Goal: Use online tool/utility: Use online tool/utility

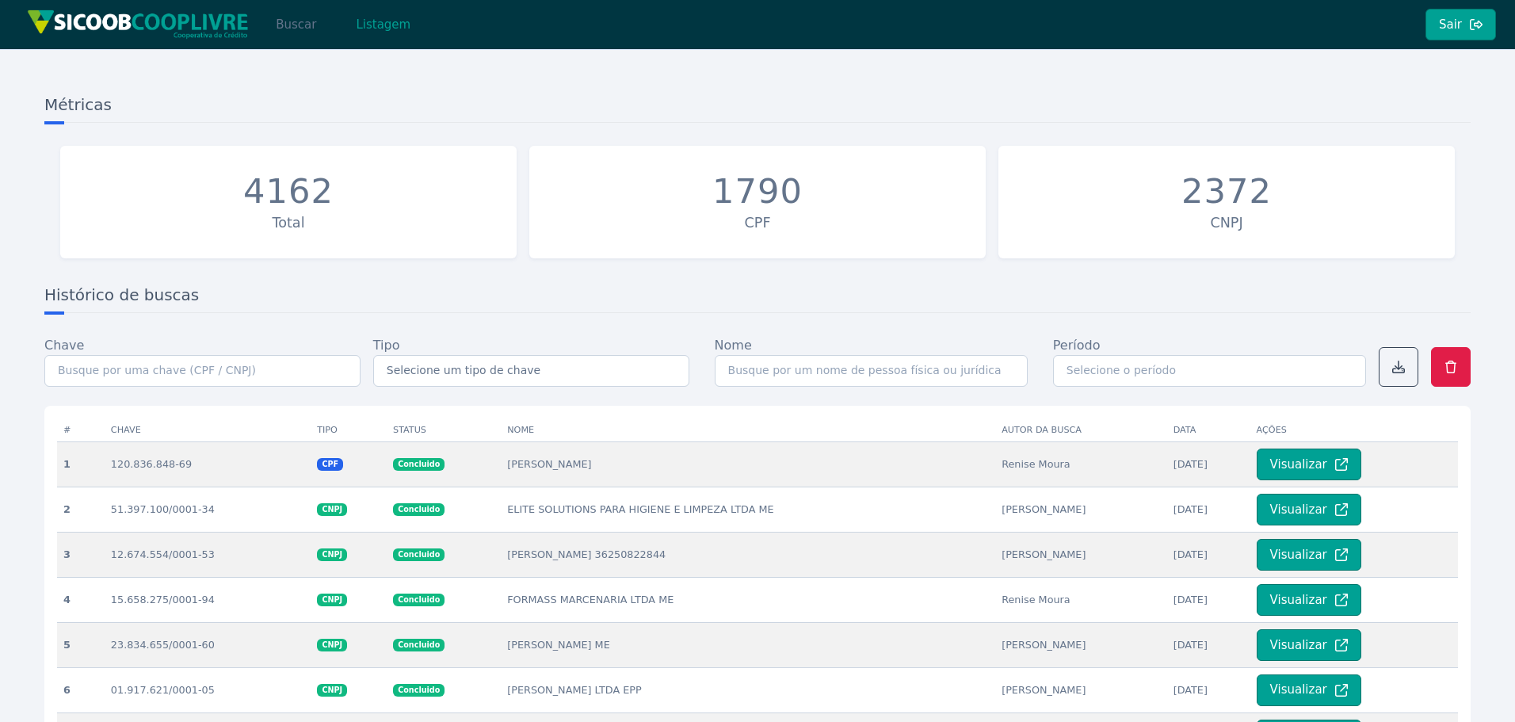
click at [299, 31] on button "Buscar" at bounding box center [295, 25] width 67 height 32
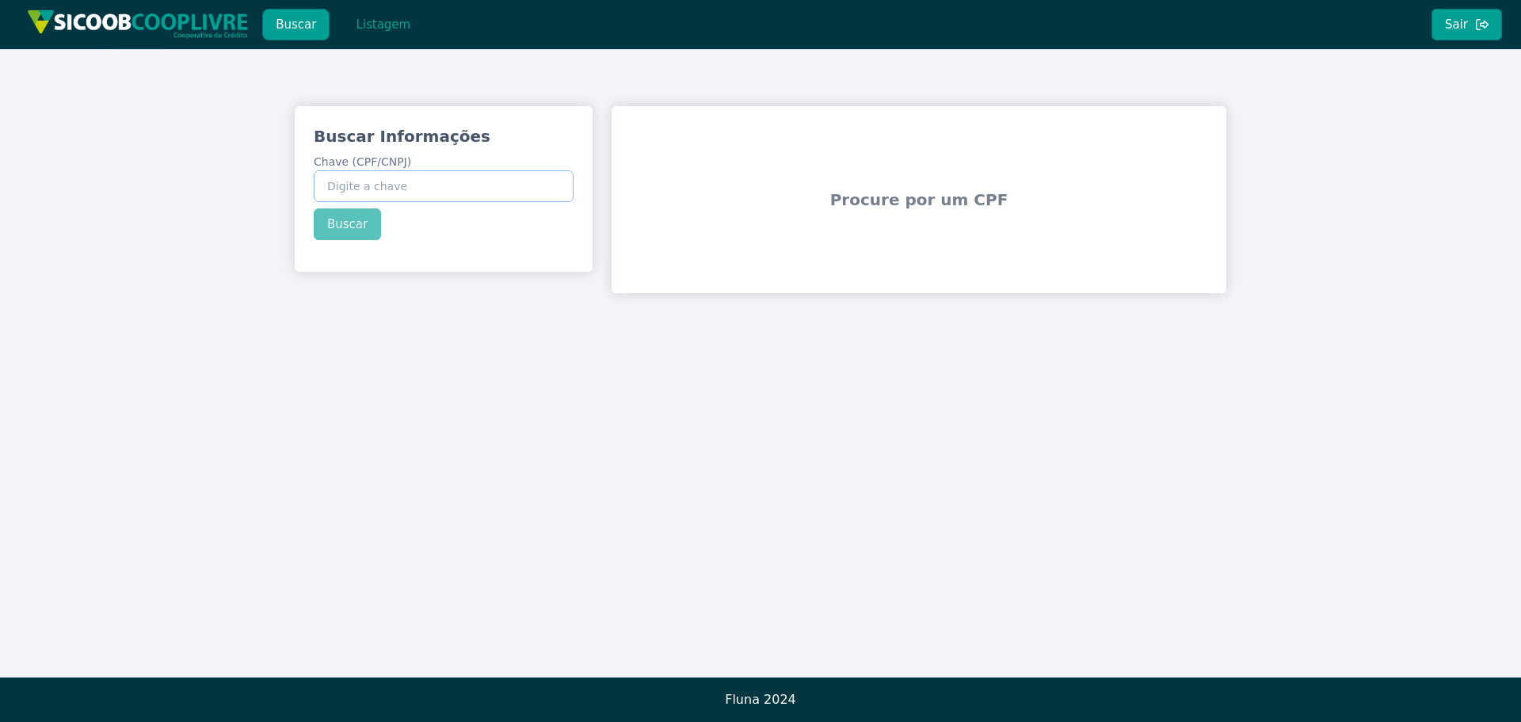
click at [376, 194] on input "Chave (CPF/CNPJ)" at bounding box center [444, 186] width 260 height 32
paste input "07.660.435/0001-01"
type input "07.660.435/0001-01"
click at [356, 228] on div "Buscar Informações Chave (CPF/CNPJ) 07.660.435/0001-01 Buscar" at bounding box center [444, 182] width 298 height 153
click at [348, 225] on button "Buscar" at bounding box center [347, 224] width 67 height 32
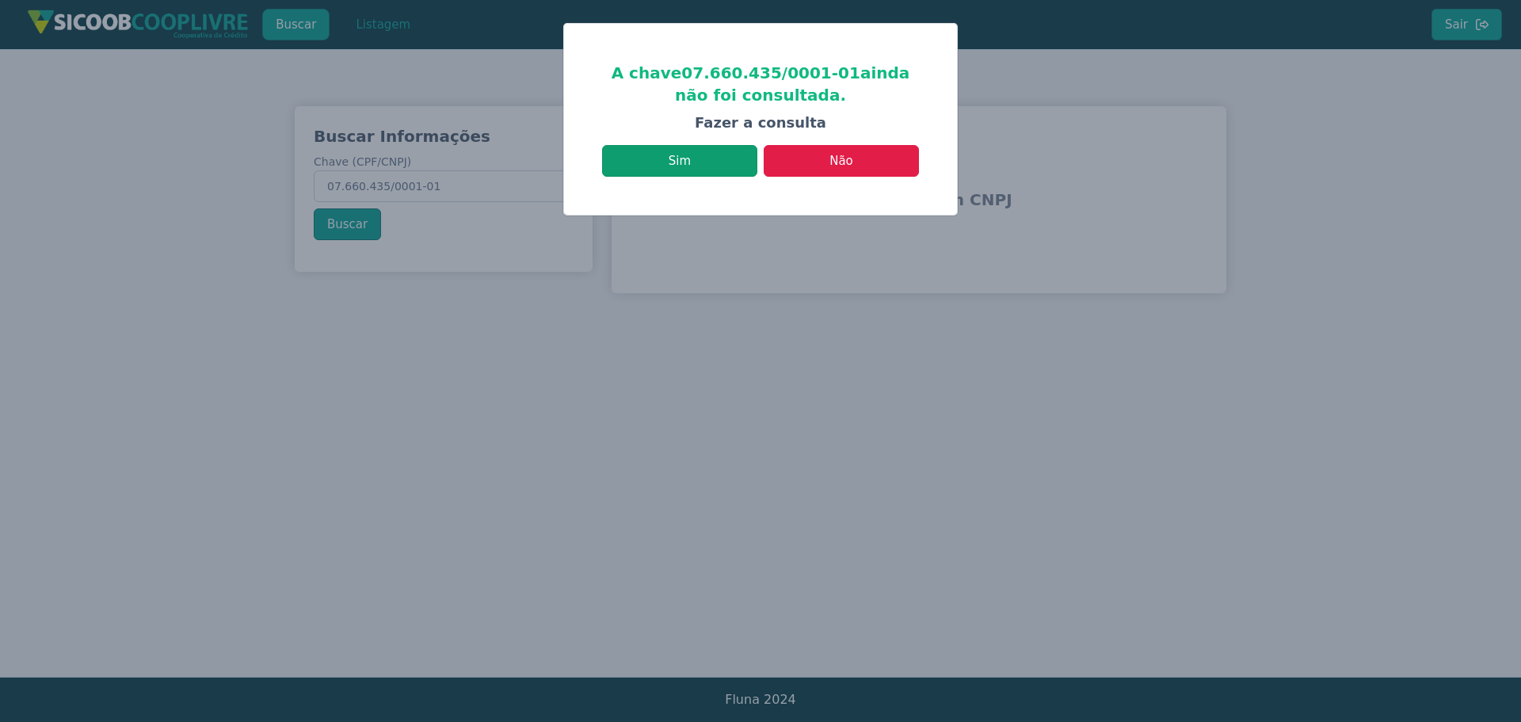
click at [709, 162] on button "Sim" at bounding box center [679, 161] width 155 height 32
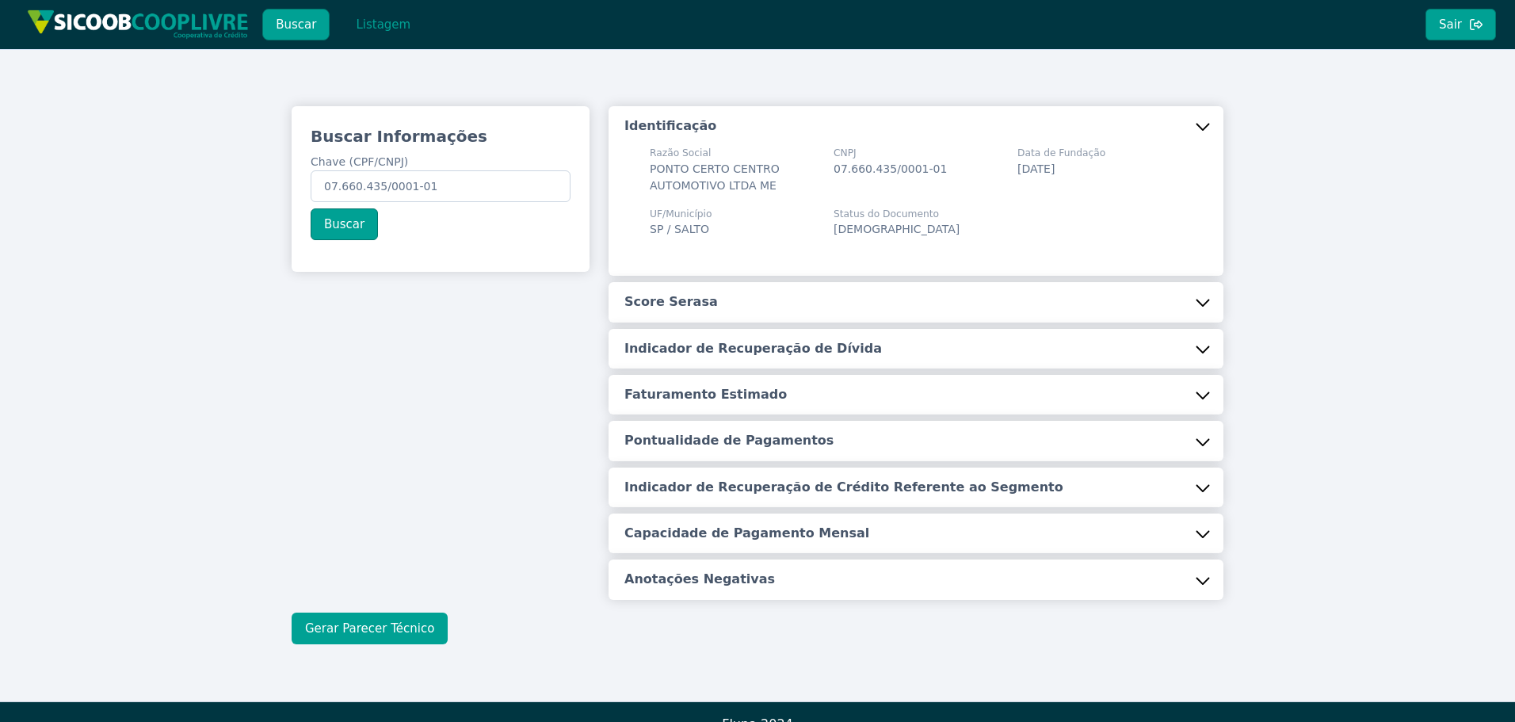
click at [399, 627] on button "Gerar Parecer Técnico" at bounding box center [370, 629] width 156 height 32
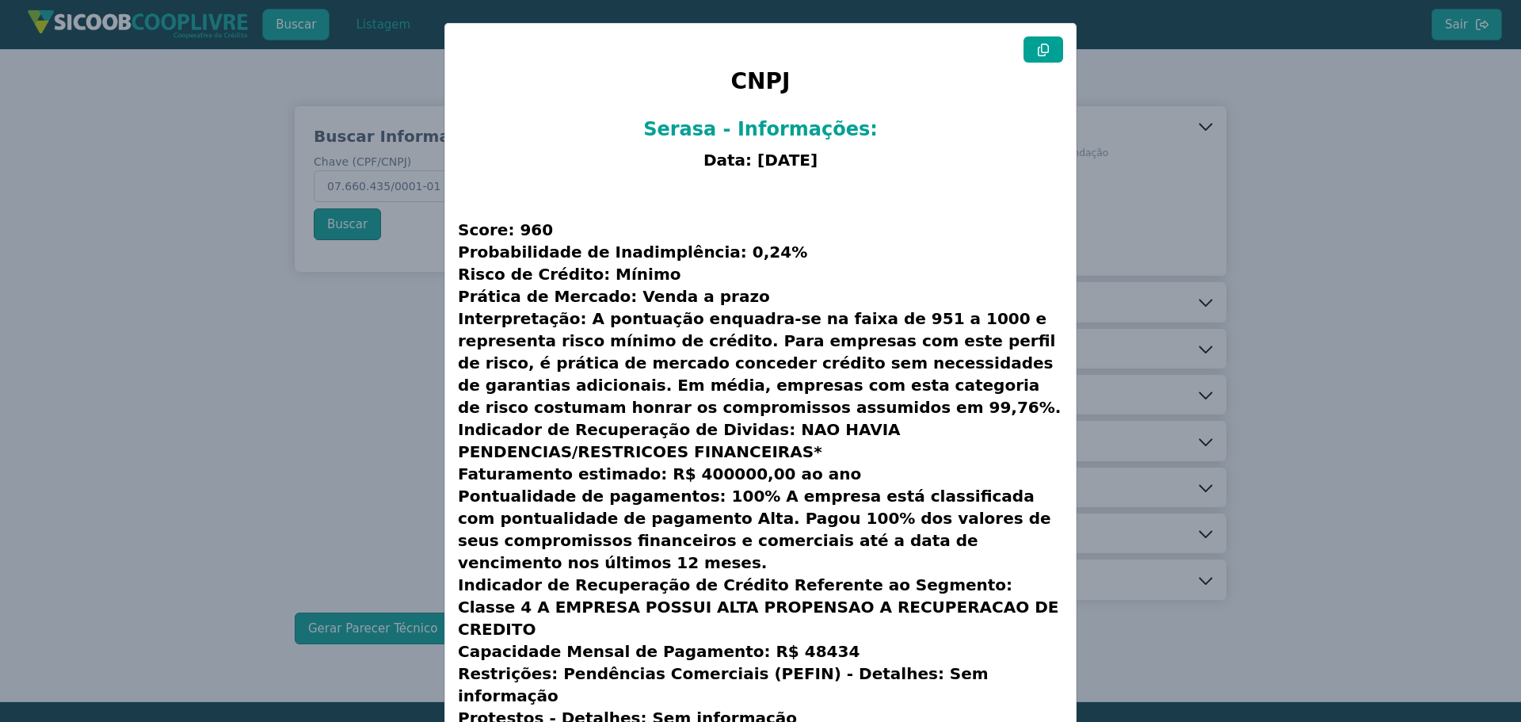
click at [1031, 55] on button at bounding box center [1044, 49] width 40 height 26
